Goal: Transaction & Acquisition: Download file/media

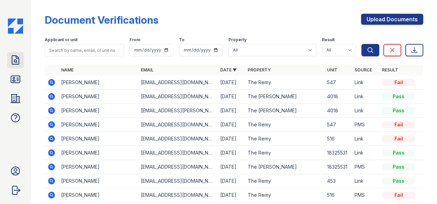
click at [11, 63] on icon at bounding box center [15, 60] width 11 height 11
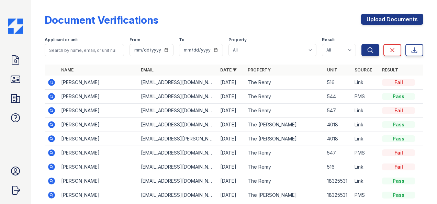
click at [48, 99] on icon at bounding box center [51, 97] width 8 height 8
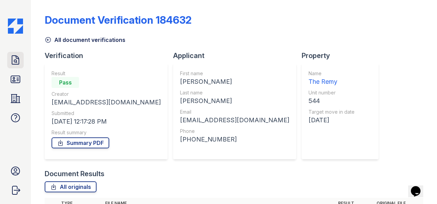
click at [19, 58] on icon at bounding box center [15, 60] width 7 height 9
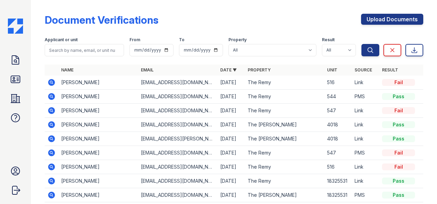
click at [50, 94] on icon at bounding box center [51, 96] width 7 height 7
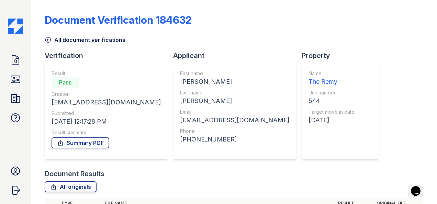
scroll to position [102, 0]
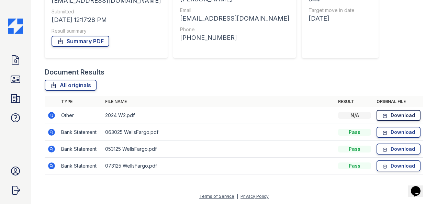
click at [395, 113] on link "Download" at bounding box center [399, 115] width 44 height 11
click at [379, 111] on link "Download" at bounding box center [399, 115] width 44 height 11
click at [53, 116] on icon at bounding box center [51, 115] width 8 height 8
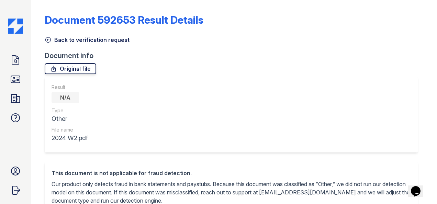
click at [74, 65] on link "Original file" at bounding box center [71, 68] width 52 height 11
click at [87, 65] on link "Original file" at bounding box center [71, 68] width 52 height 11
